Goal: Task Accomplishment & Management: Manage account settings

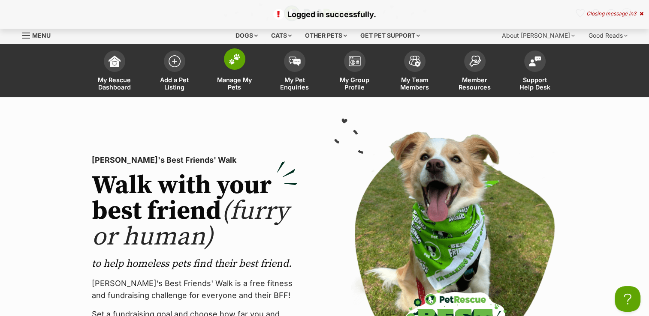
click at [238, 81] on span "Manage My Pets" at bounding box center [234, 83] width 39 height 15
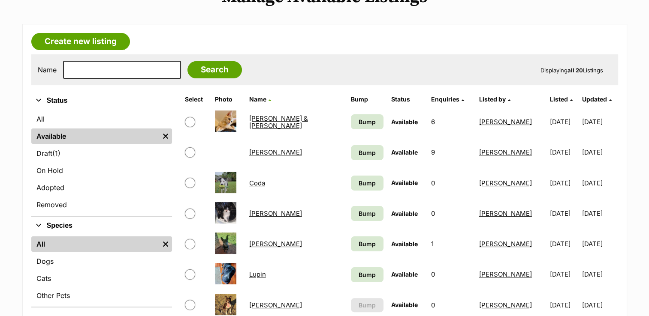
scroll to position [130, 0]
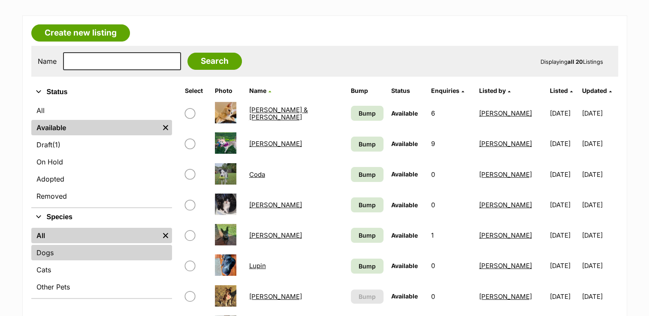
click at [55, 255] on link "Dogs" at bounding box center [101, 252] width 141 height 15
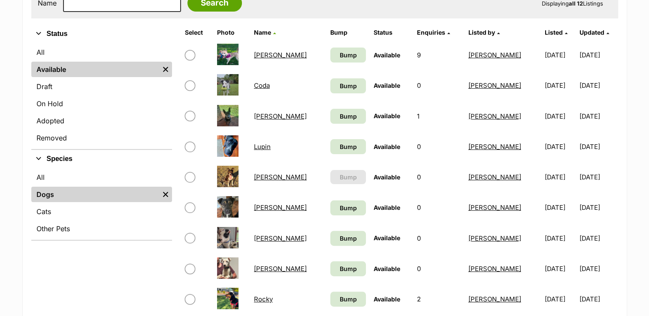
scroll to position [180, 0]
